Goal: Information Seeking & Learning: Learn about a topic

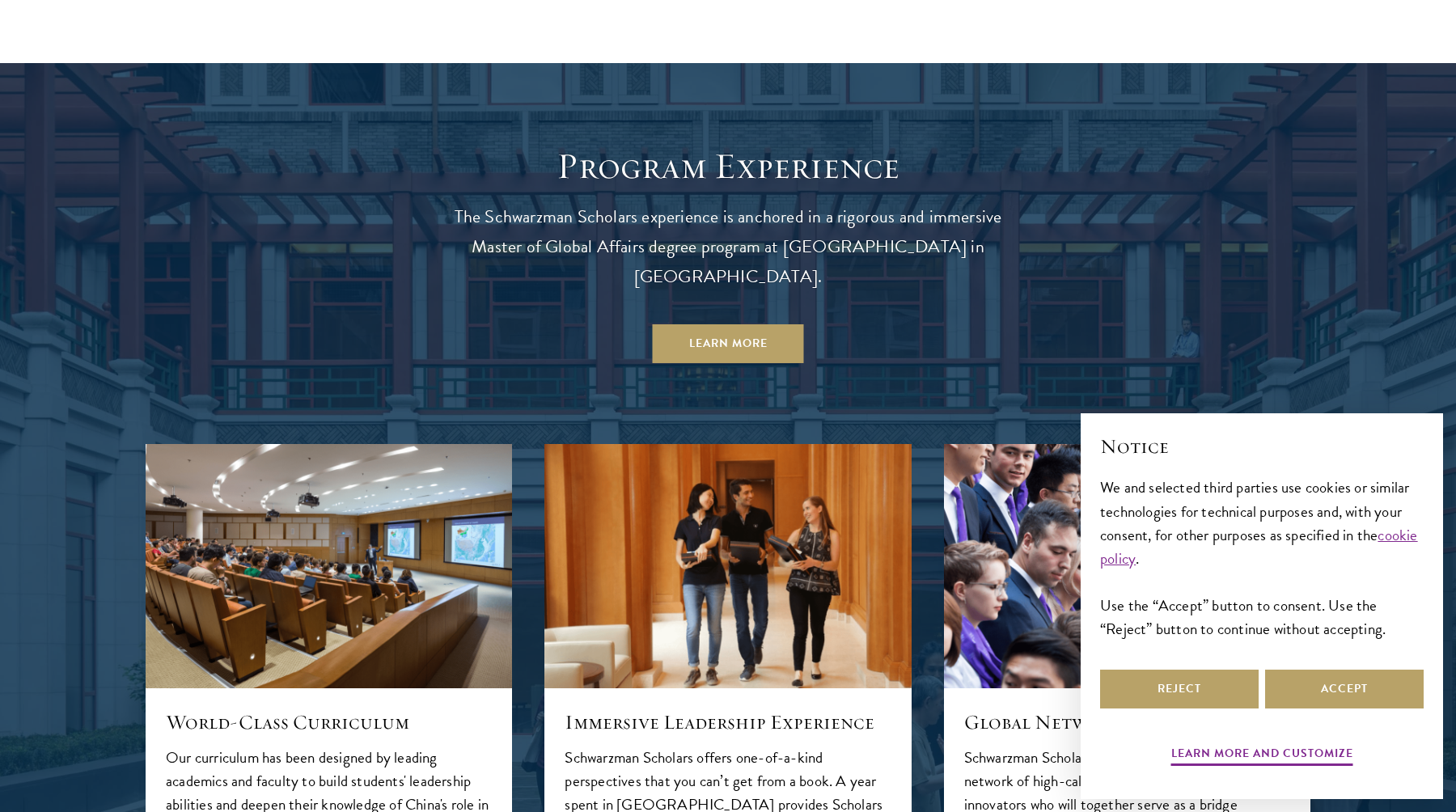
scroll to position [1650, 0]
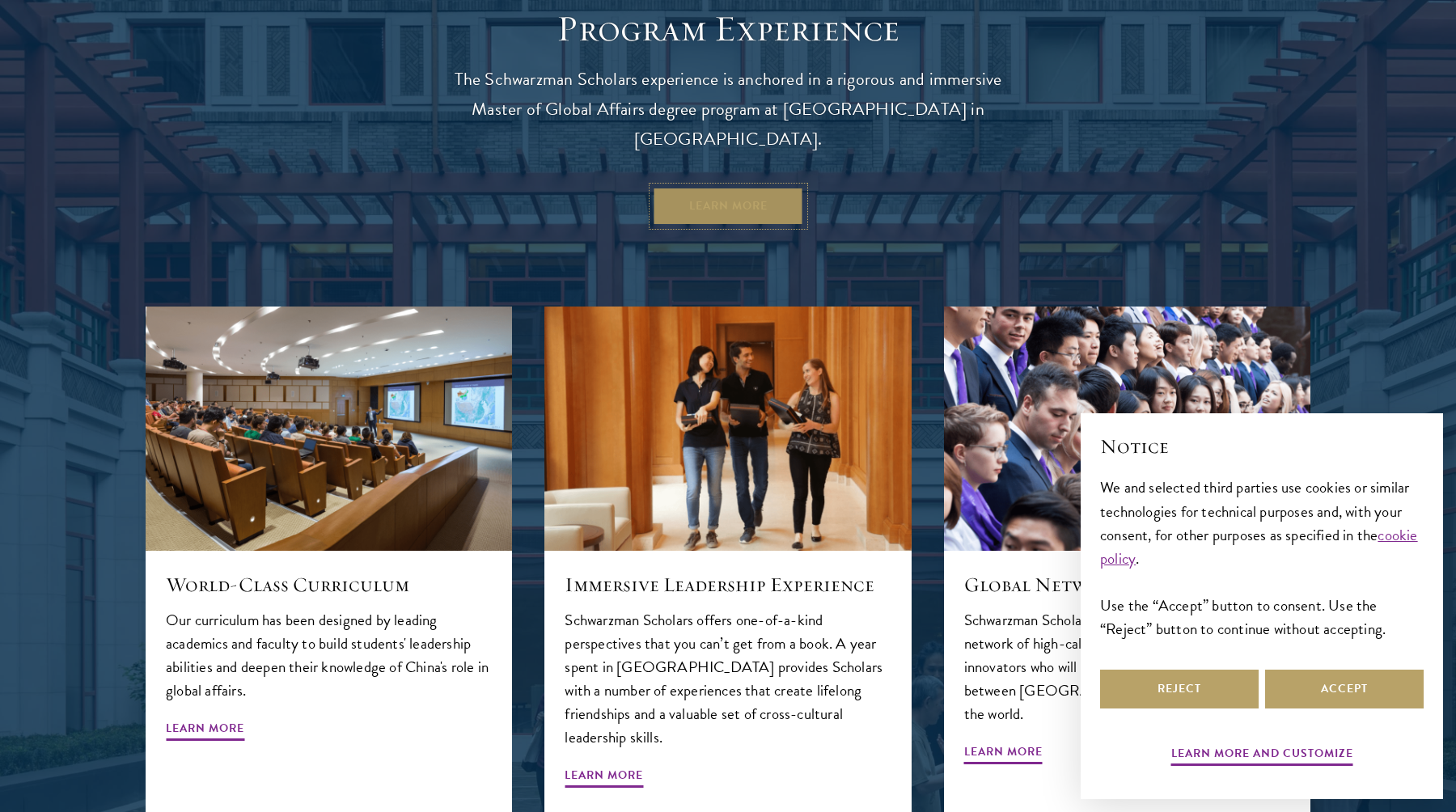
click at [727, 194] on link "Learn More" at bounding box center [728, 206] width 152 height 39
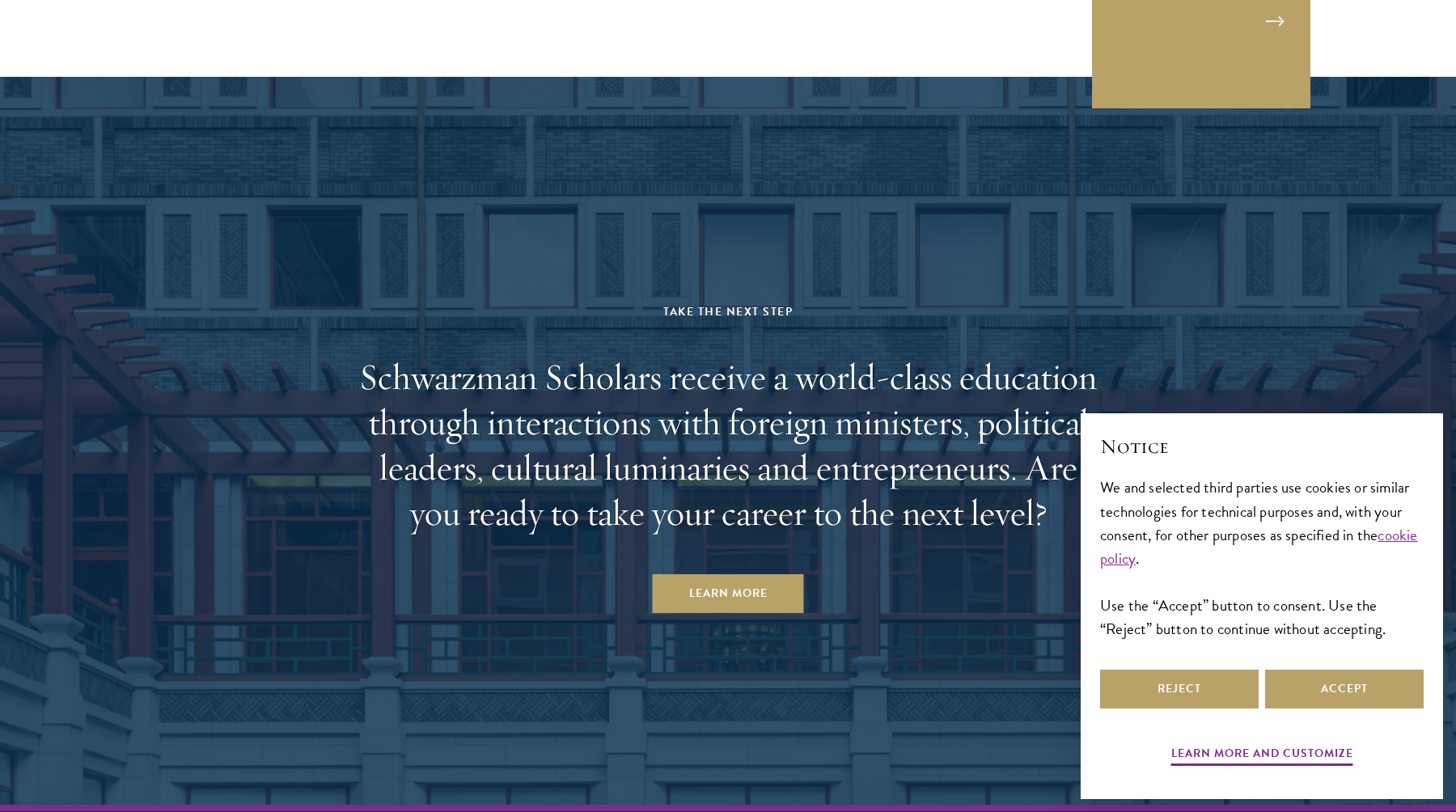
scroll to position [8107, 0]
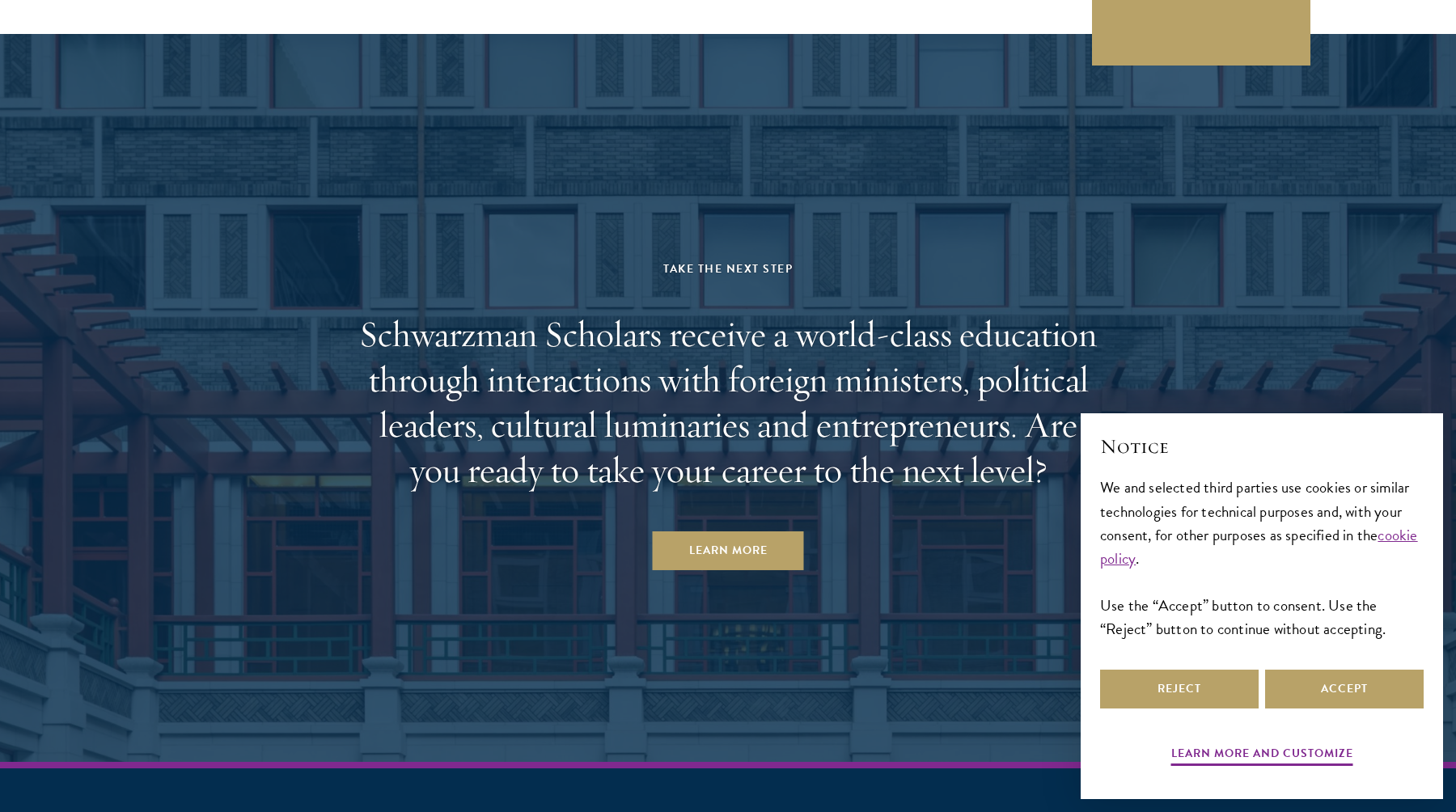
click at [722, 501] on aside "Take the Next Step Schwarzman Scholars receive a world-class education through …" at bounding box center [728, 398] width 1456 height 728
click at [722, 531] on link "Learn More" at bounding box center [728, 550] width 152 height 39
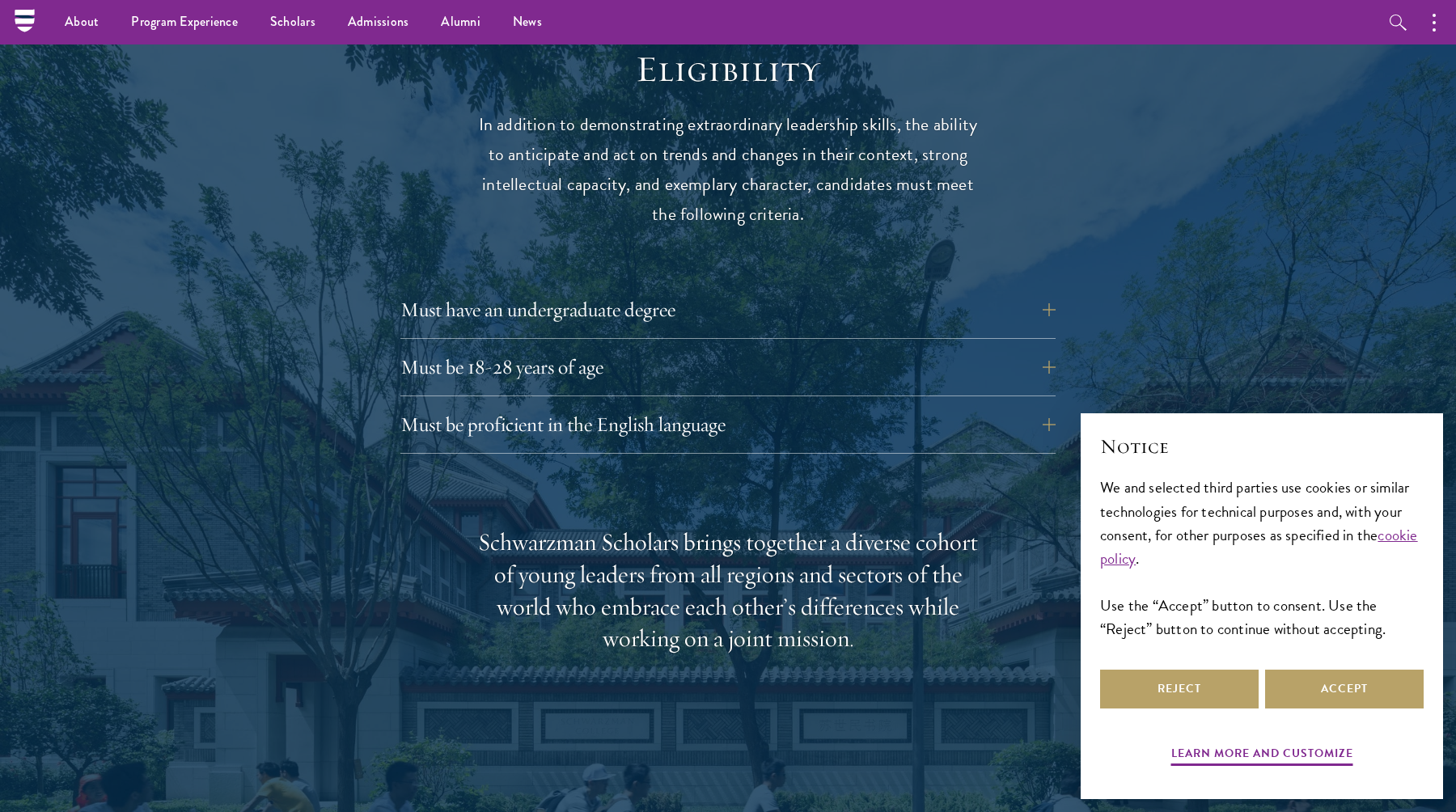
scroll to position [2113, 0]
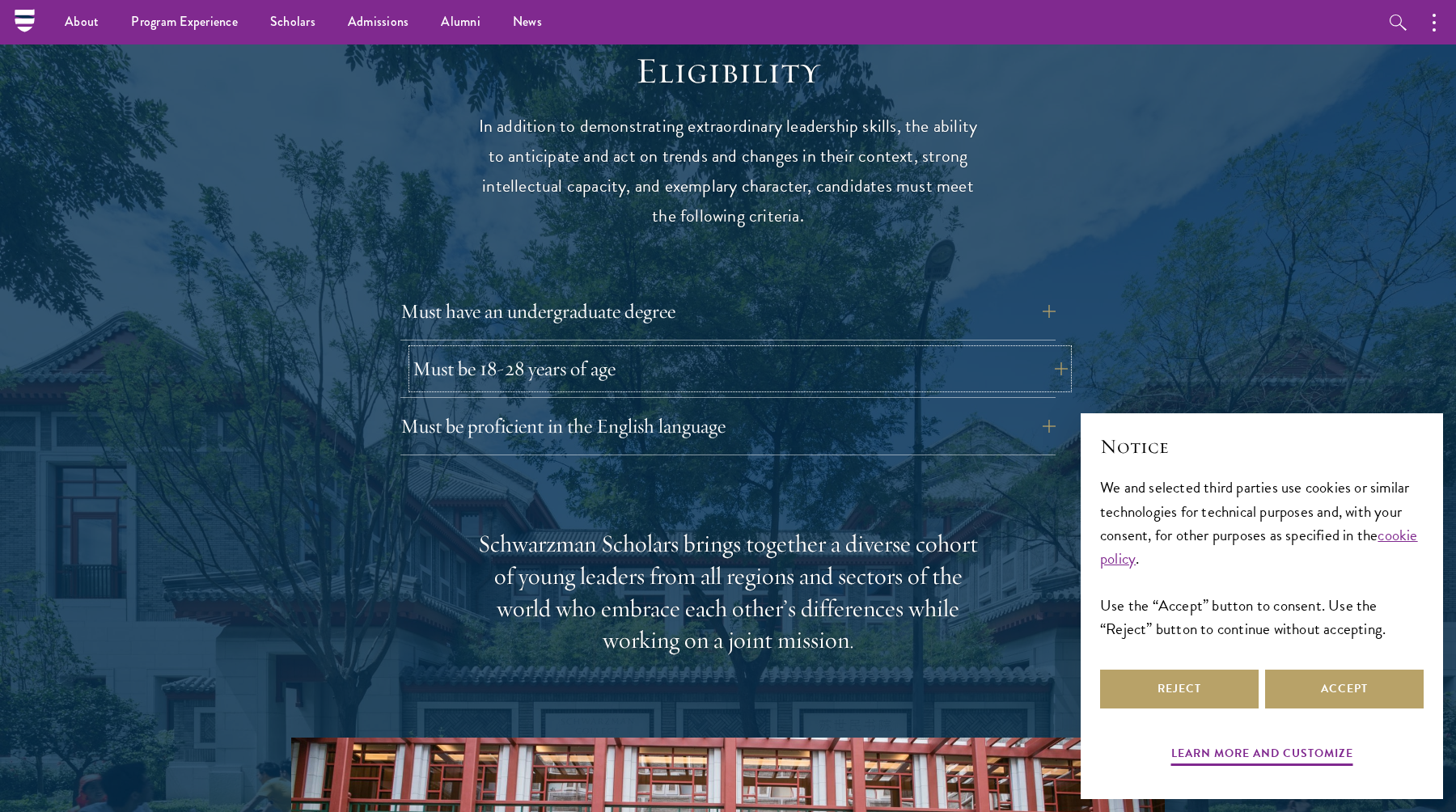
click at [864, 350] on button "Must be 18-28 years of age" at bounding box center [740, 369] width 655 height 39
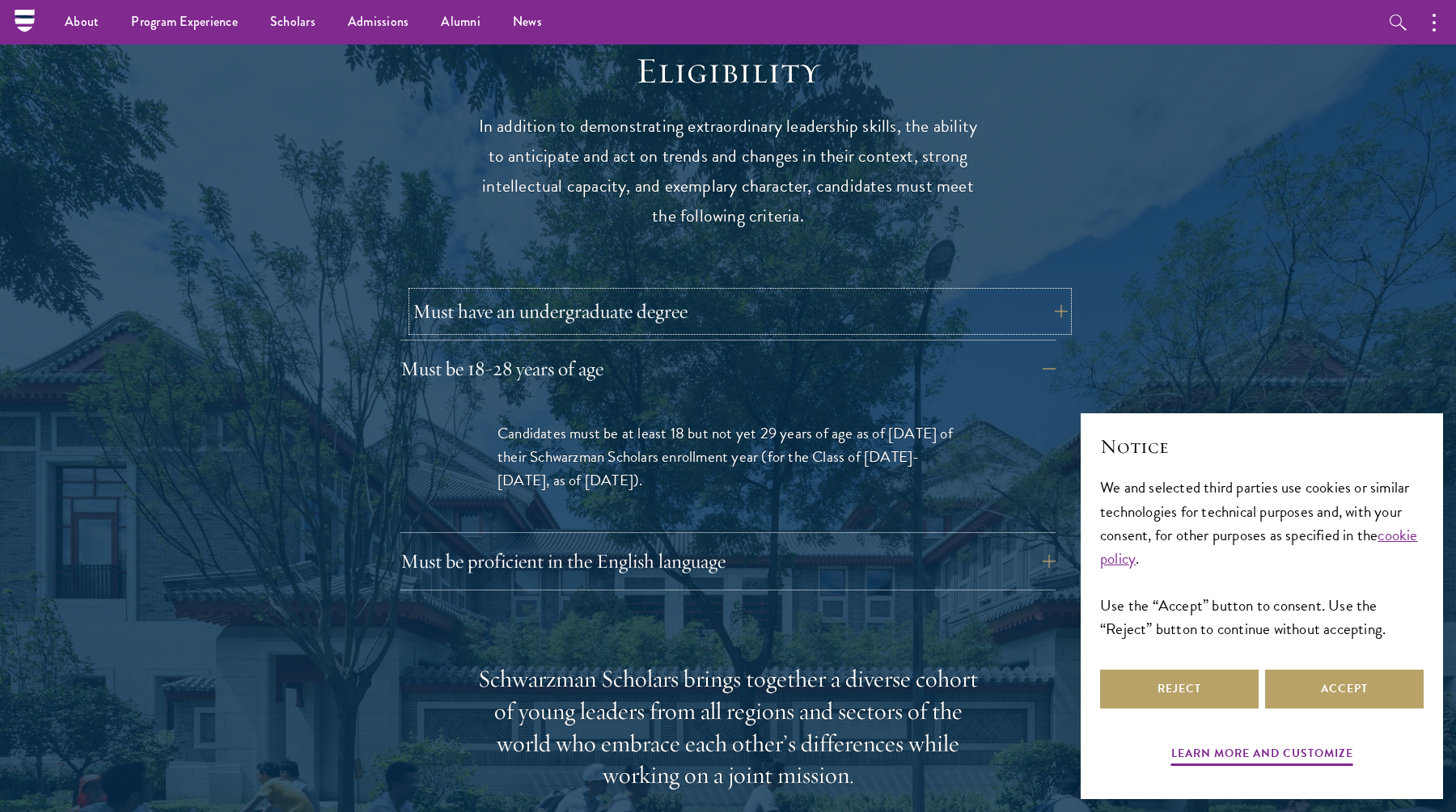
click at [845, 292] on button "Must have an undergraduate degree" at bounding box center [740, 311] width 655 height 39
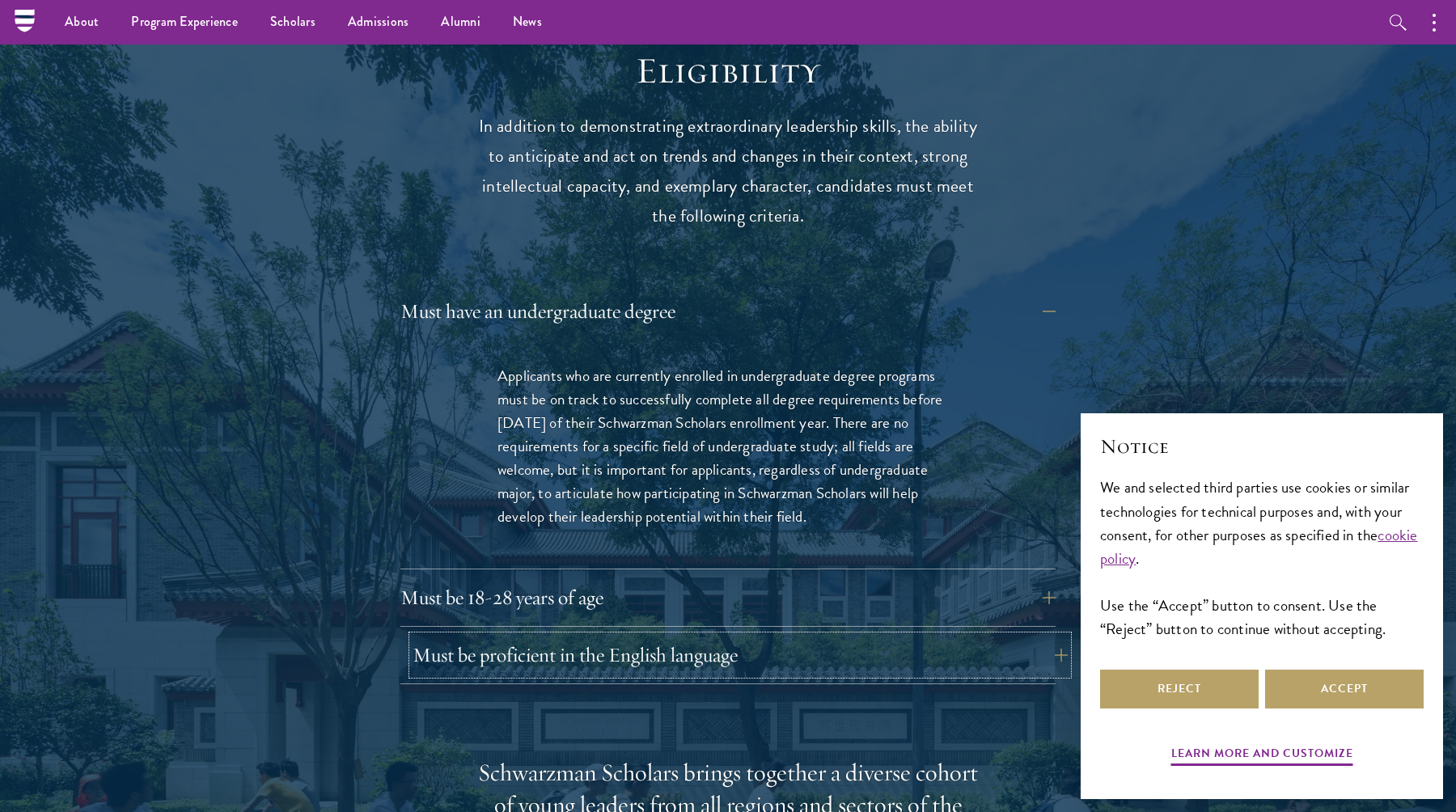
click at [807, 636] on button "Must be proficient in the English language" at bounding box center [740, 655] width 655 height 39
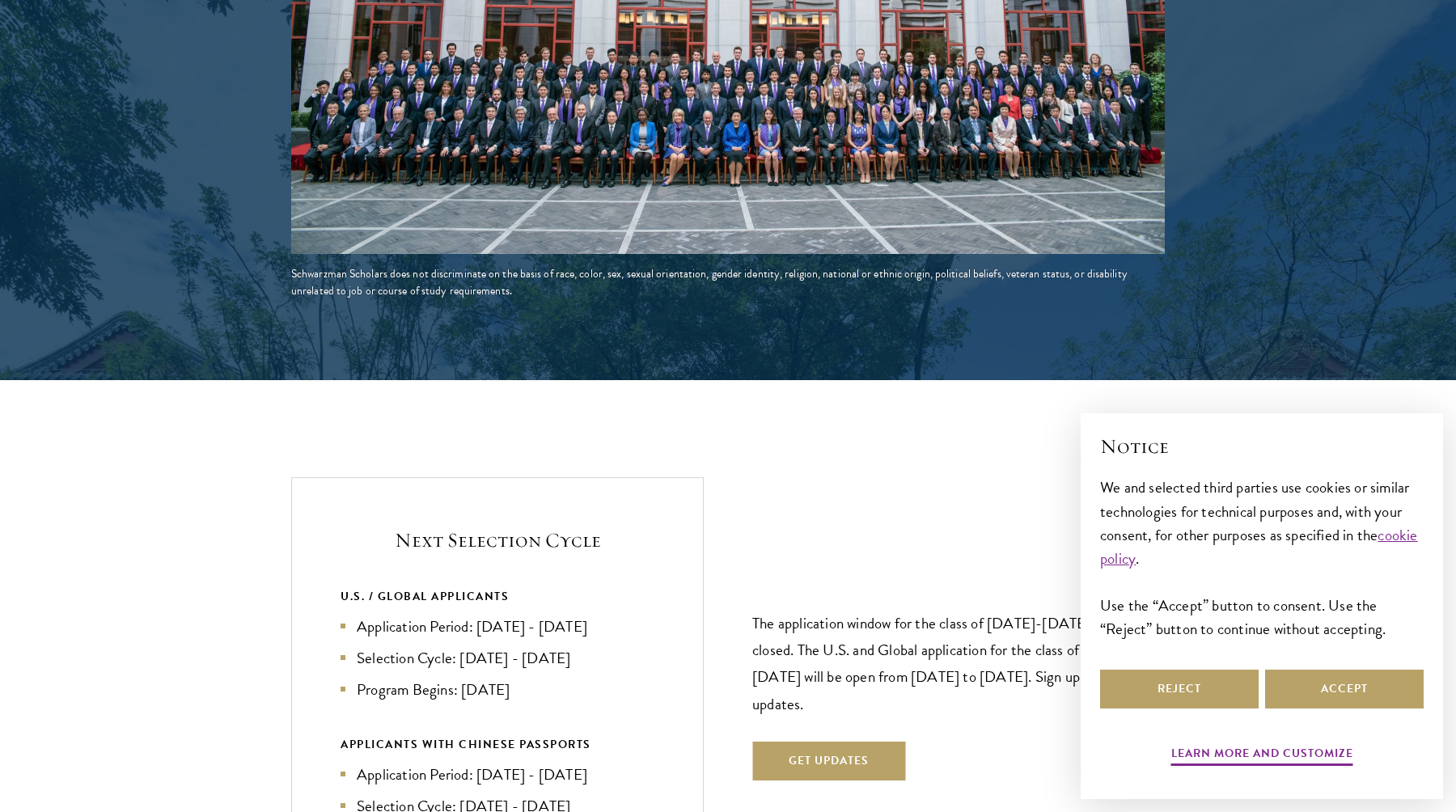
scroll to position [3703, 0]
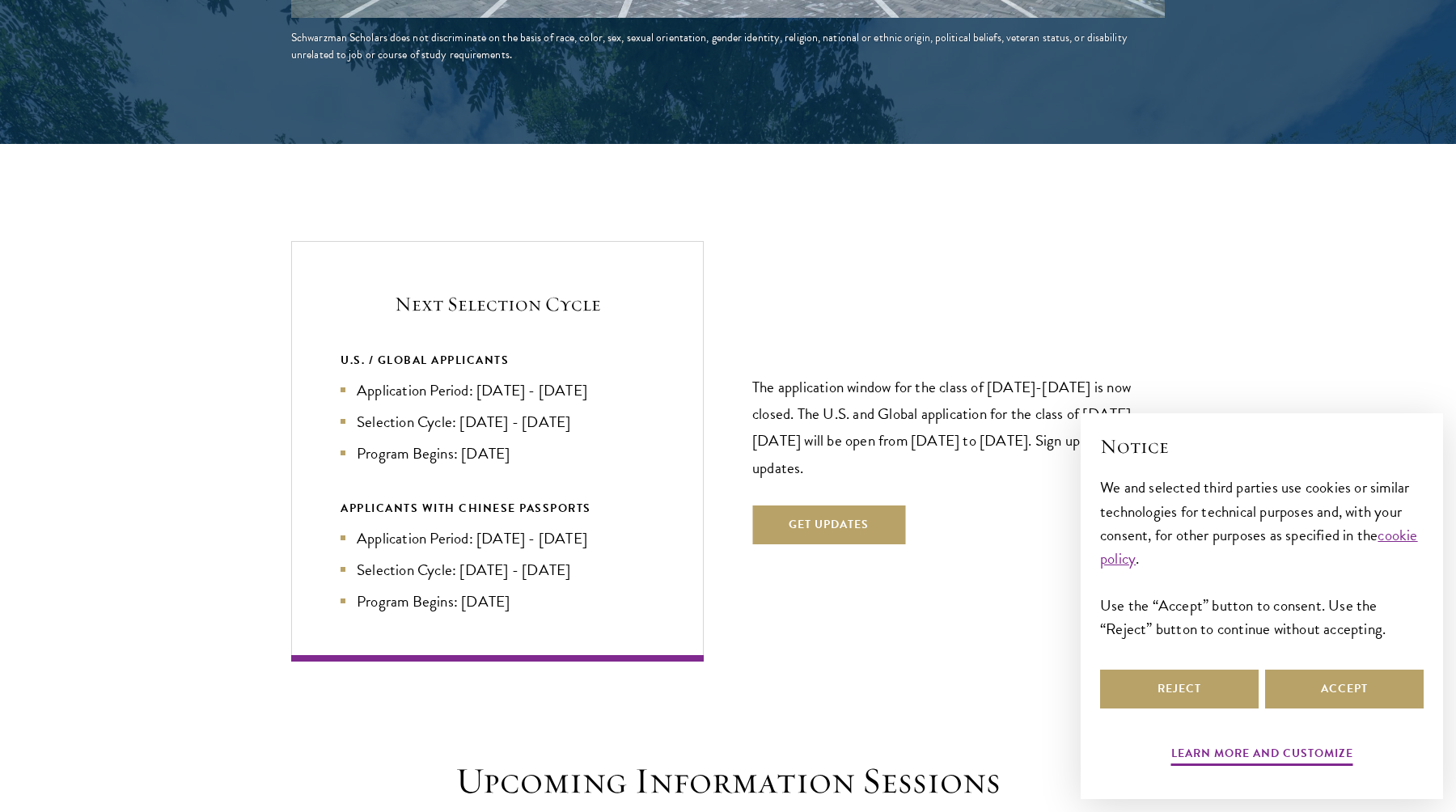
click at [364, 379] on li "Application Period: Apr 2026 - Sep 2026" at bounding box center [498, 390] width 314 height 23
click at [489, 442] on li "Program Begins: Aug 2027" at bounding box center [498, 453] width 314 height 23
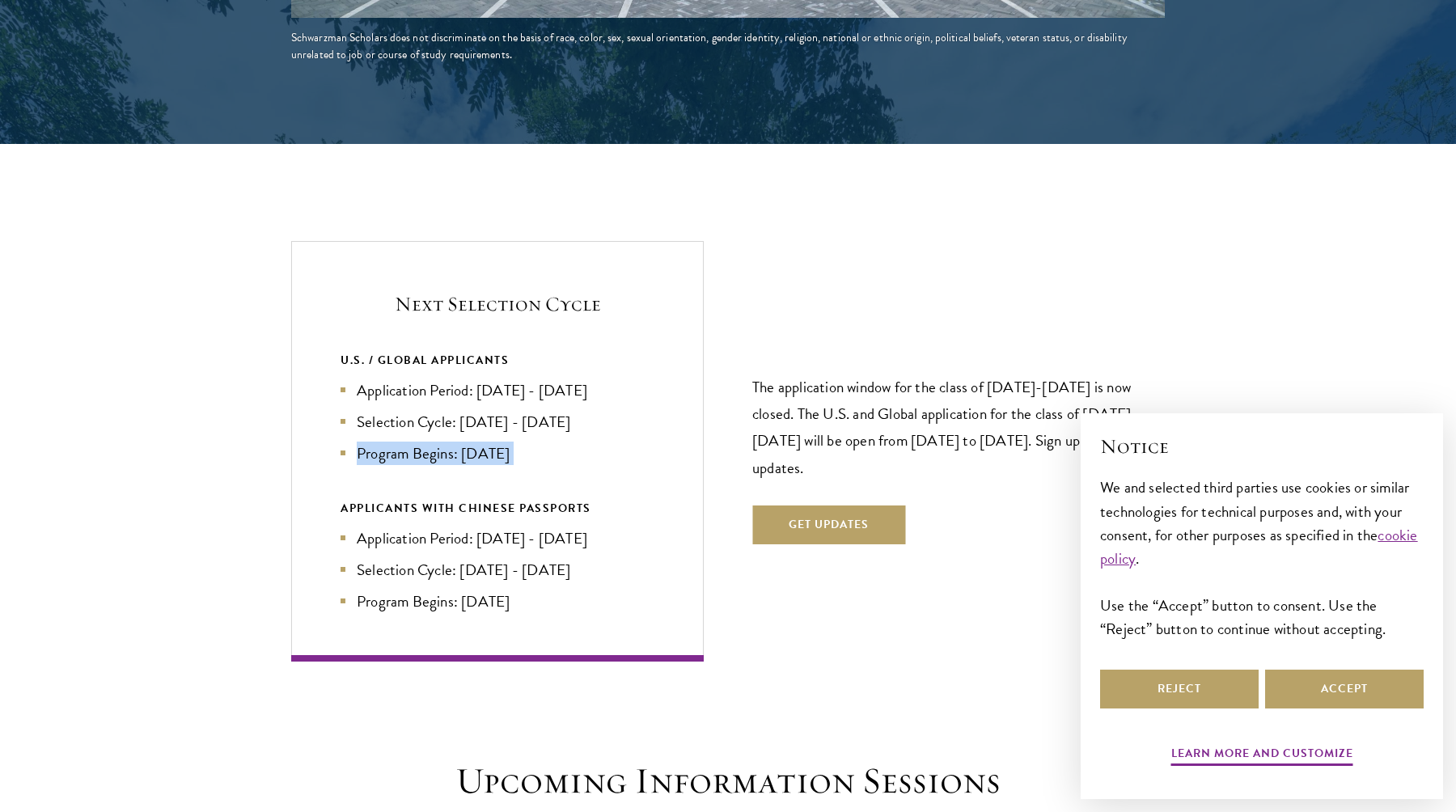
click at [489, 442] on li "Program Begins: Aug 2027" at bounding box center [498, 453] width 314 height 23
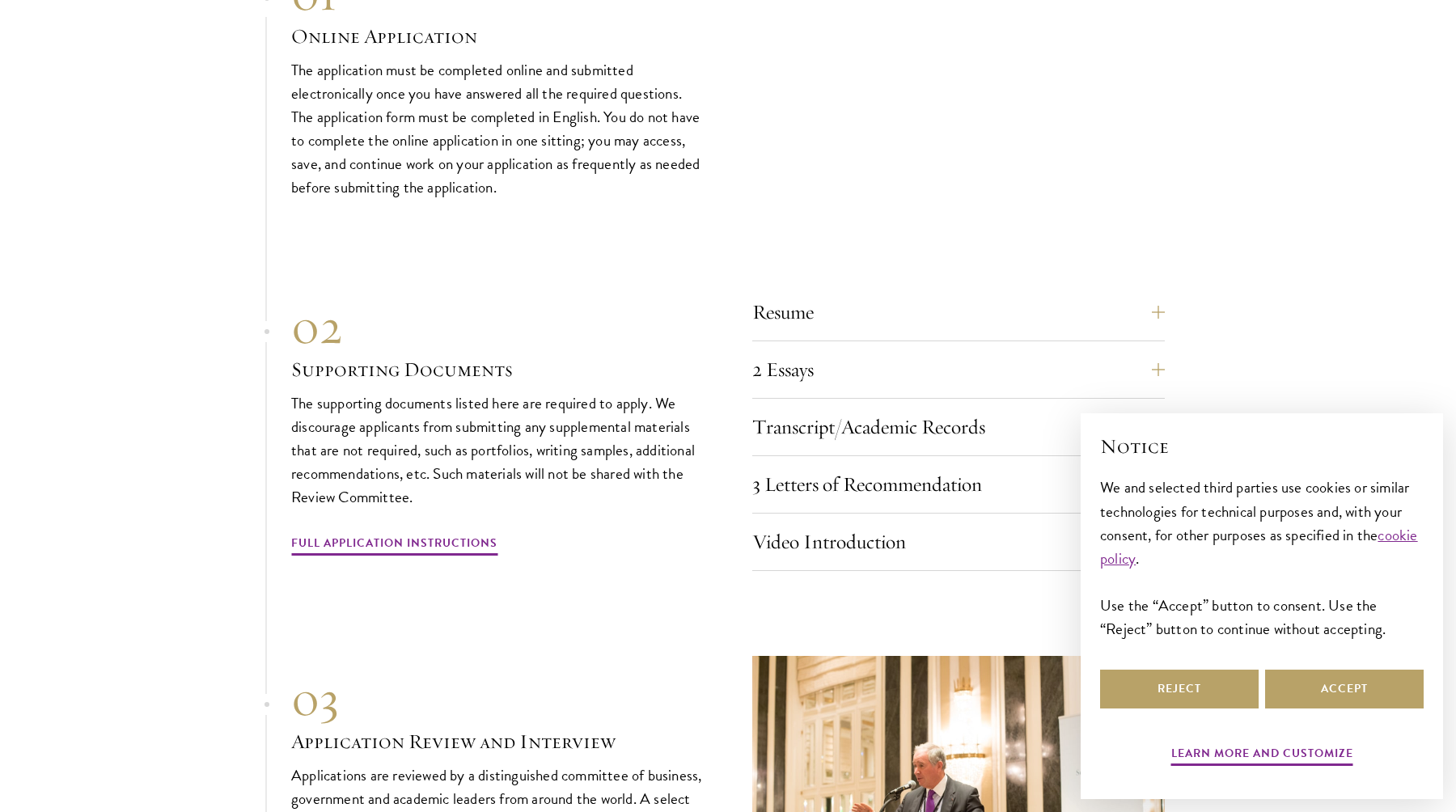
scroll to position [5346, 0]
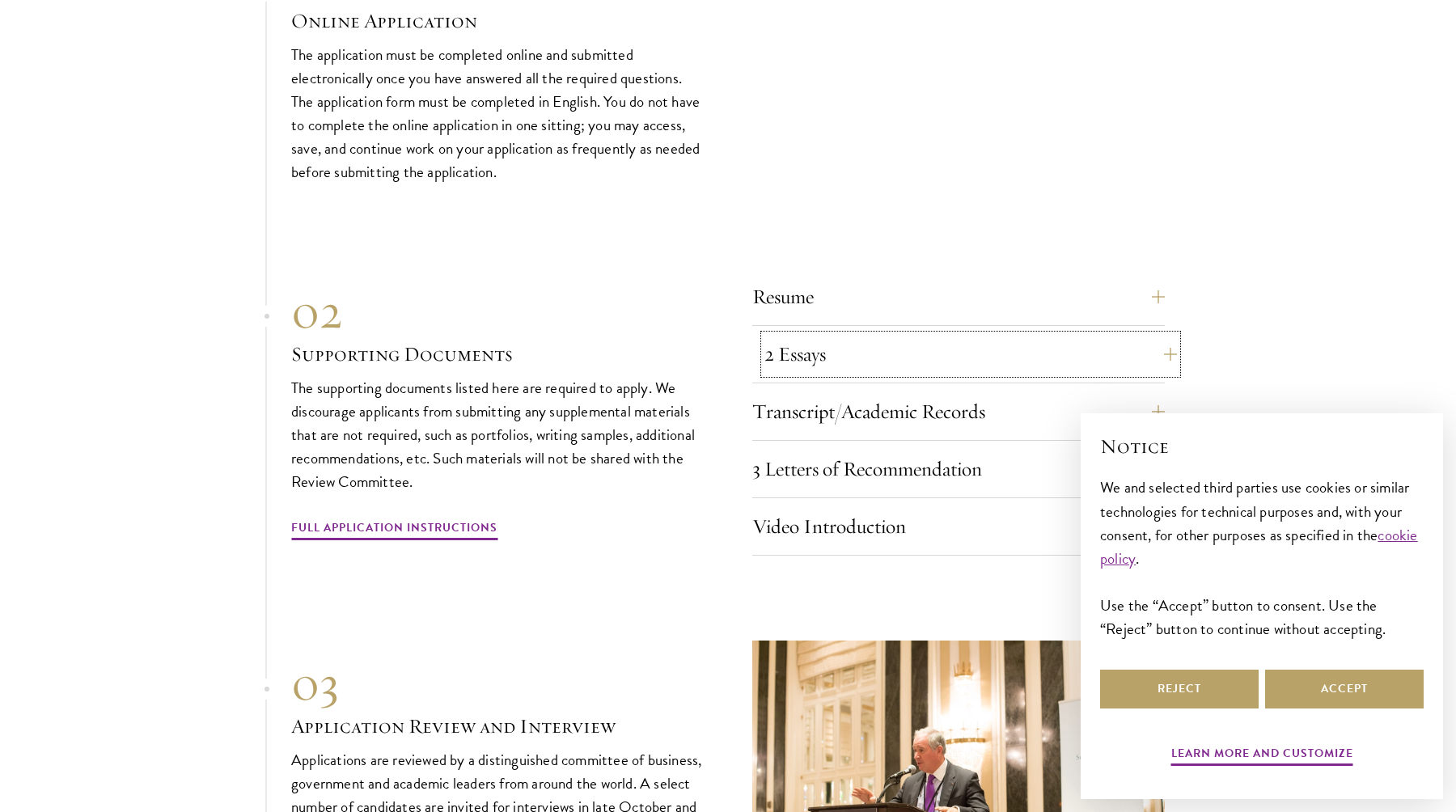
click at [895, 335] on button "2 Essays" at bounding box center [970, 354] width 412 height 39
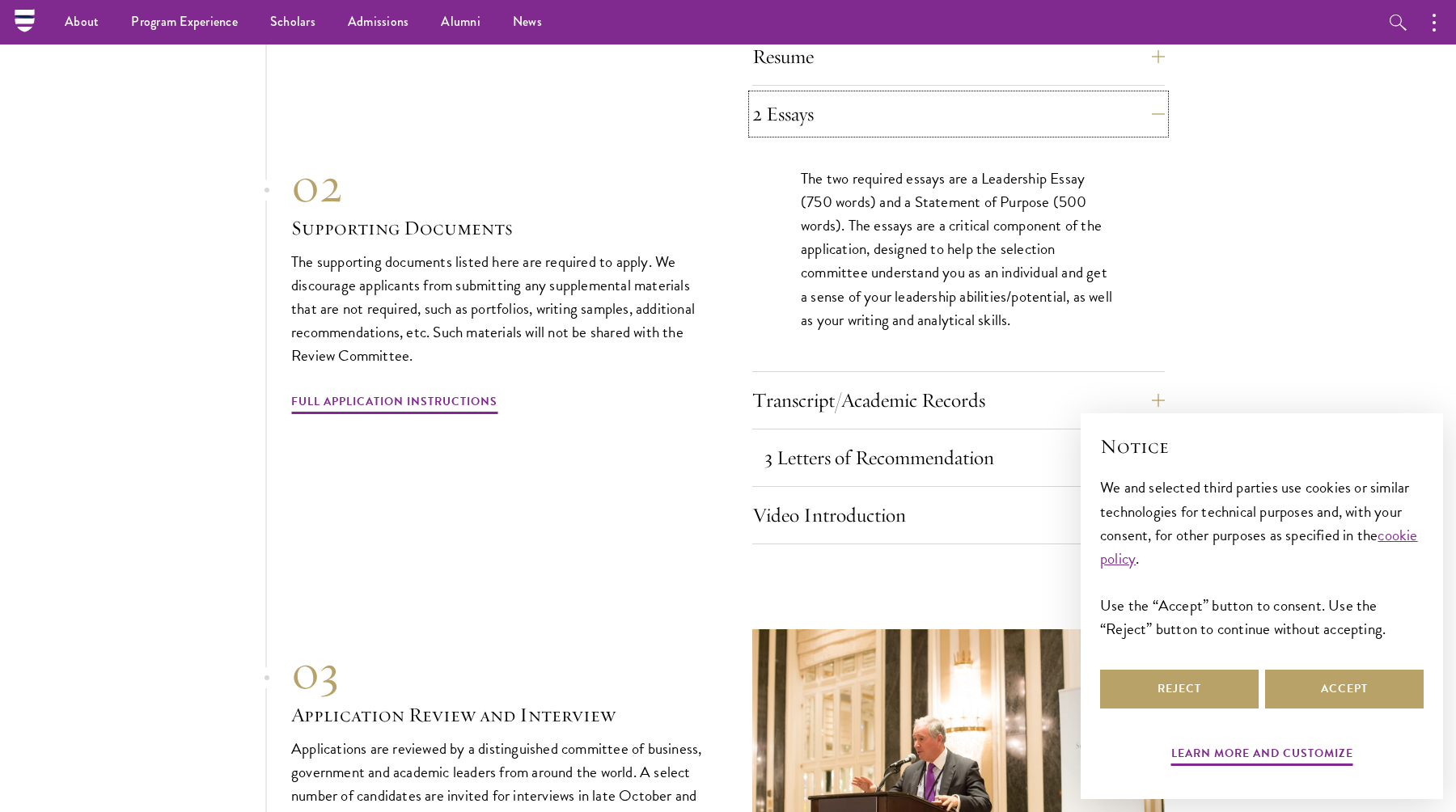
scroll to position [5153, 0]
click at [972, 439] on button "3 Letters of Recommendation" at bounding box center [970, 458] width 412 height 39
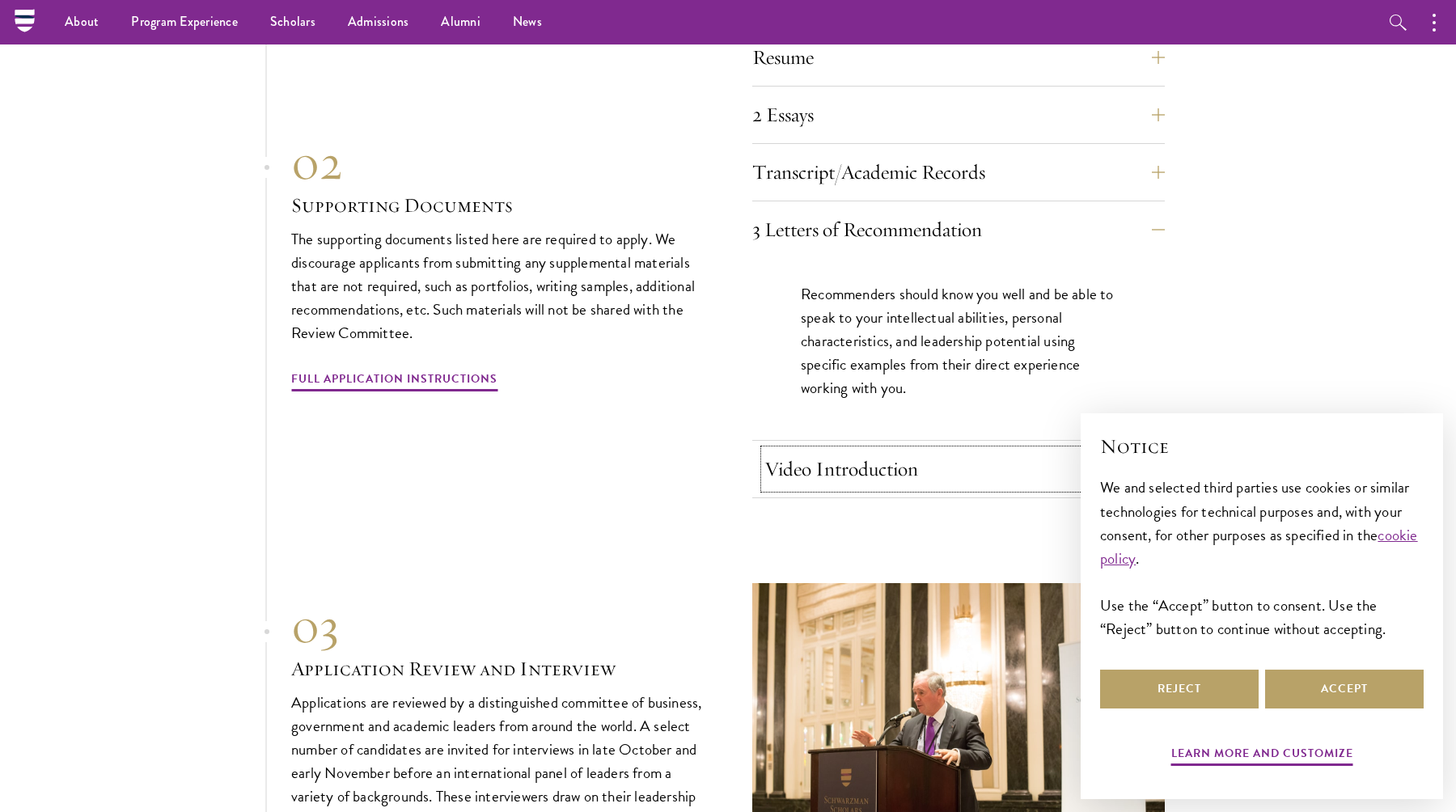
click at [972, 449] on button "Video Introduction" at bounding box center [970, 468] width 412 height 39
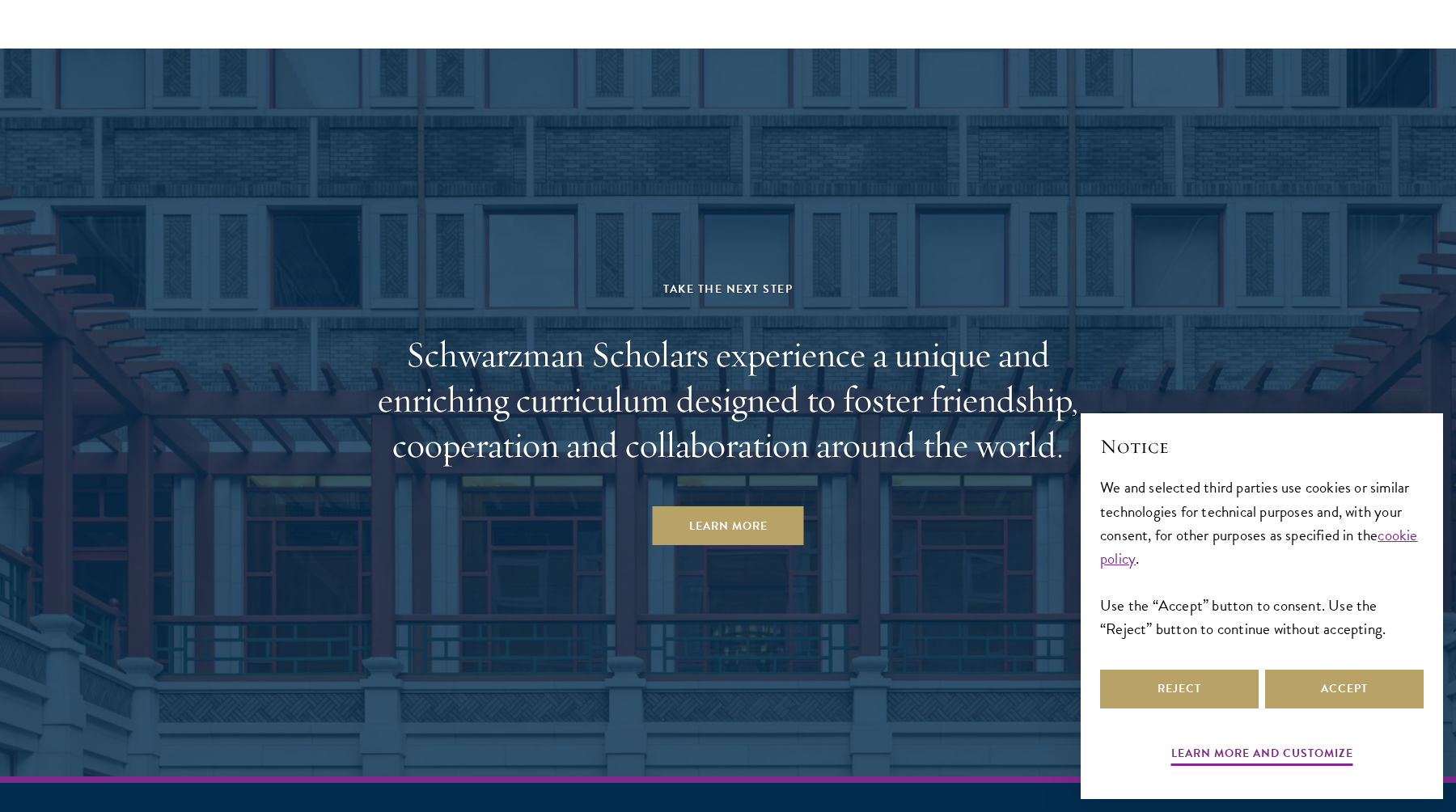
scroll to position [8078, 0]
